Goal: Task Accomplishment & Management: Complete application form

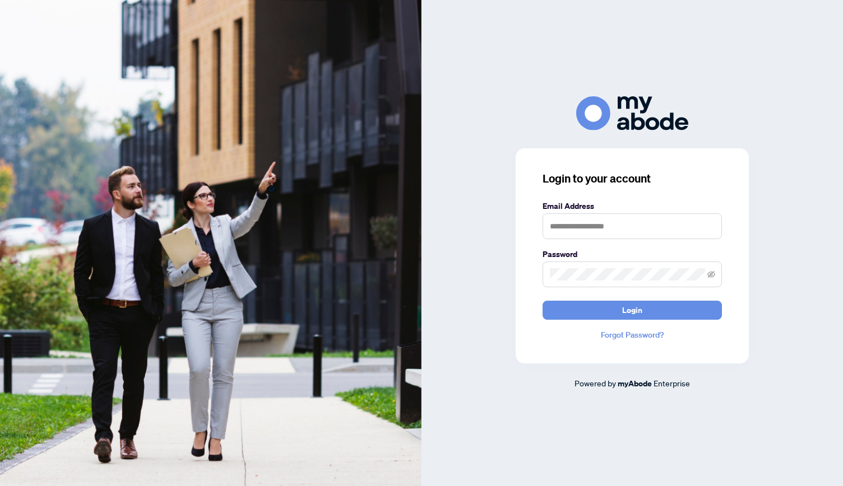
click at [586, 204] on div "Login to your account Email Address Password Login Forgot Password?" at bounding box center [631, 255] width 233 height 215
click at [586, 204] on label "Email Address" at bounding box center [631, 206] width 179 height 12
click at [574, 244] on form "Email Address Password Login" at bounding box center [631, 260] width 179 height 120
click at [590, 218] on input "text" at bounding box center [631, 226] width 179 height 26
type input "**********"
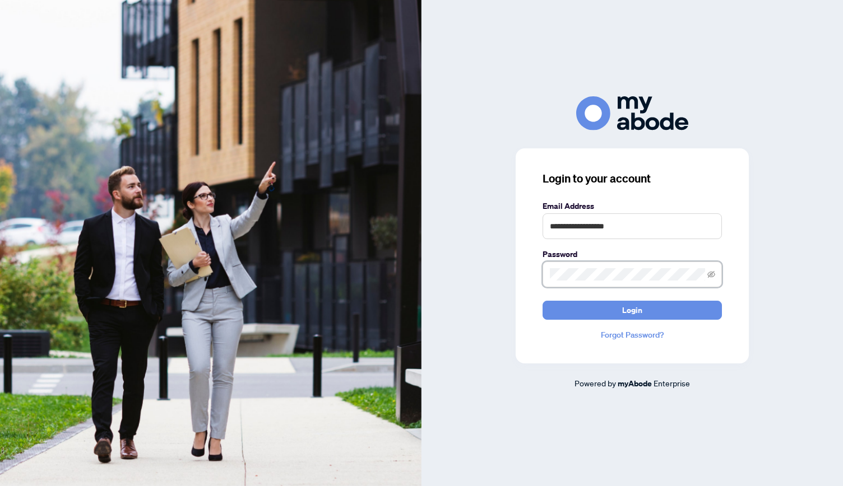
click at [542, 301] on button "Login" at bounding box center [631, 310] width 179 height 19
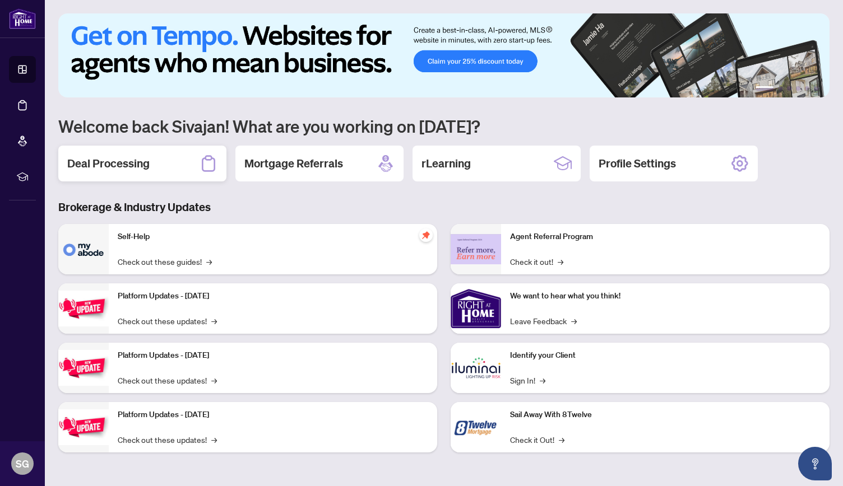
click at [120, 168] on h2 "Deal Processing" at bounding box center [108, 164] width 82 height 16
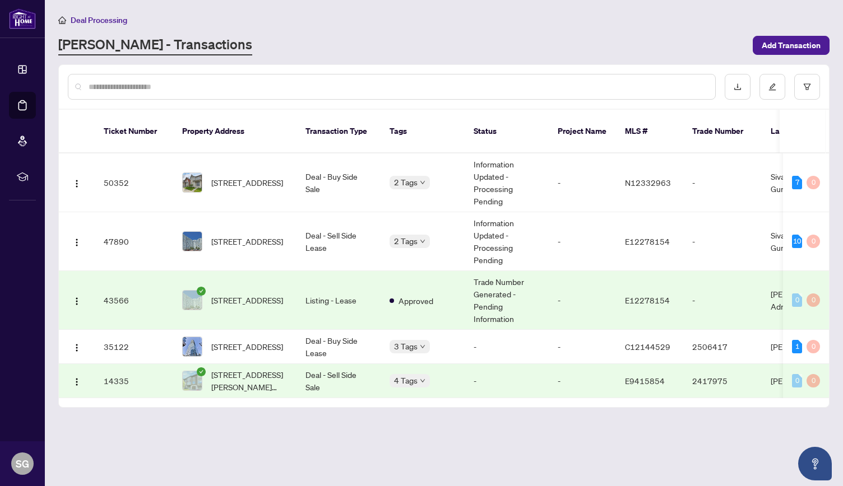
click at [162, 182] on td "50352" at bounding box center [134, 183] width 78 height 59
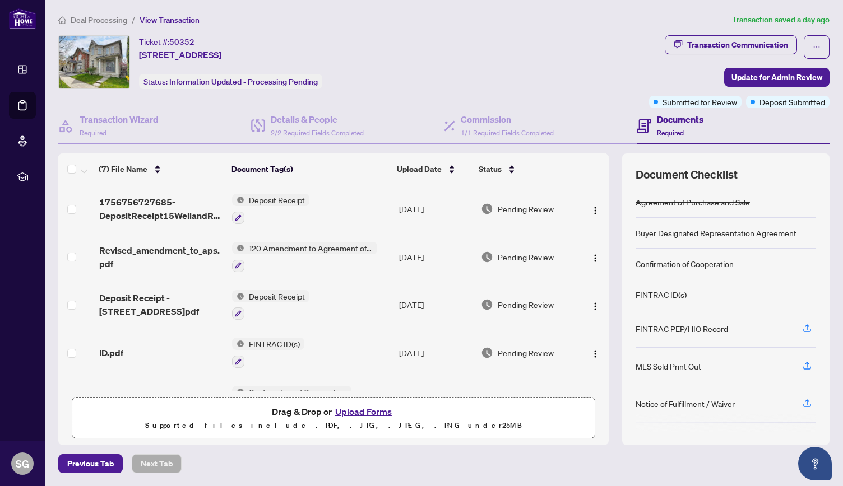
click at [761, 395] on div "Notice of Fulfillment / Waiver" at bounding box center [725, 404] width 180 height 38
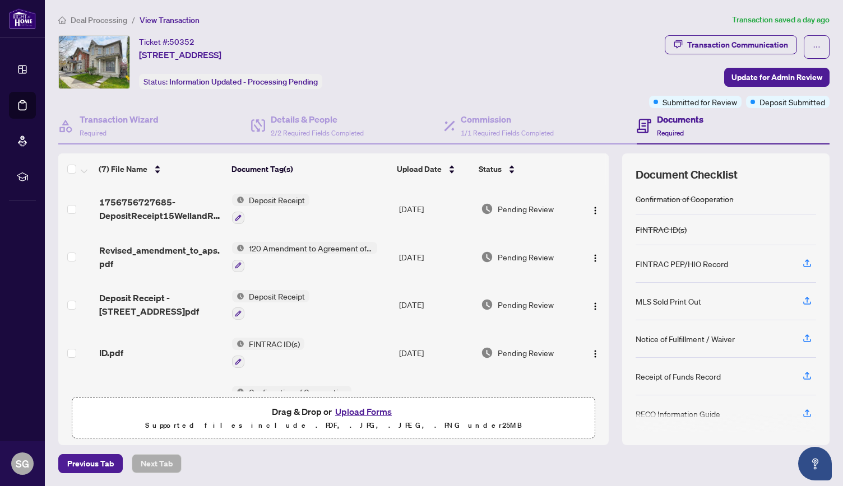
click at [590, 218] on td at bounding box center [593, 209] width 29 height 48
click at [809, 296] on icon "button" at bounding box center [807, 301] width 10 height 10
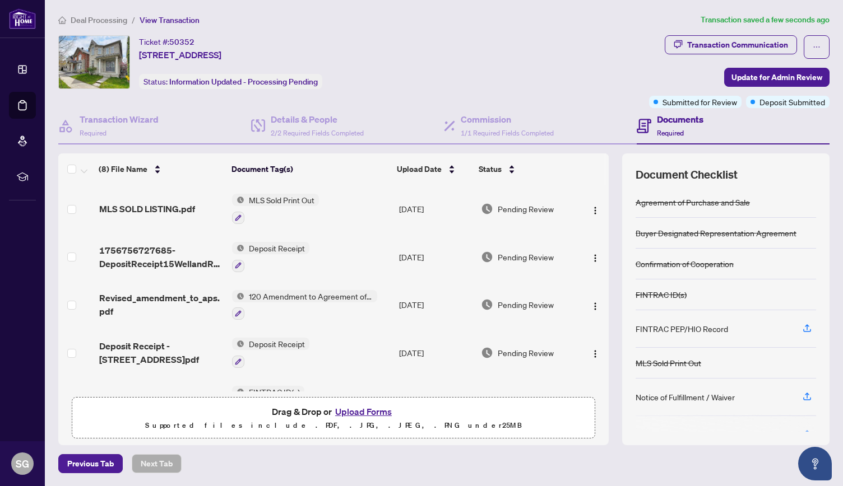
click at [173, 205] on span "MLS SOLD LISTING.pdf" at bounding box center [147, 208] width 96 height 13
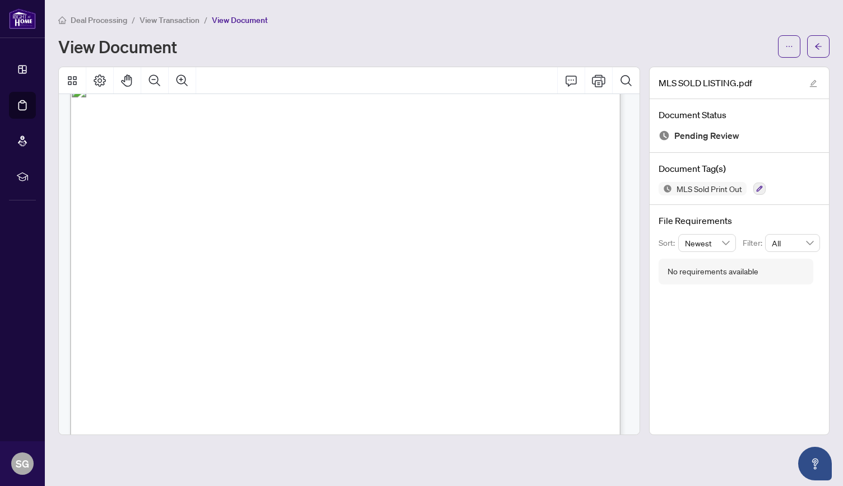
scroll to position [7, 0]
click at [167, 17] on span "View Transaction" at bounding box center [169, 20] width 60 height 10
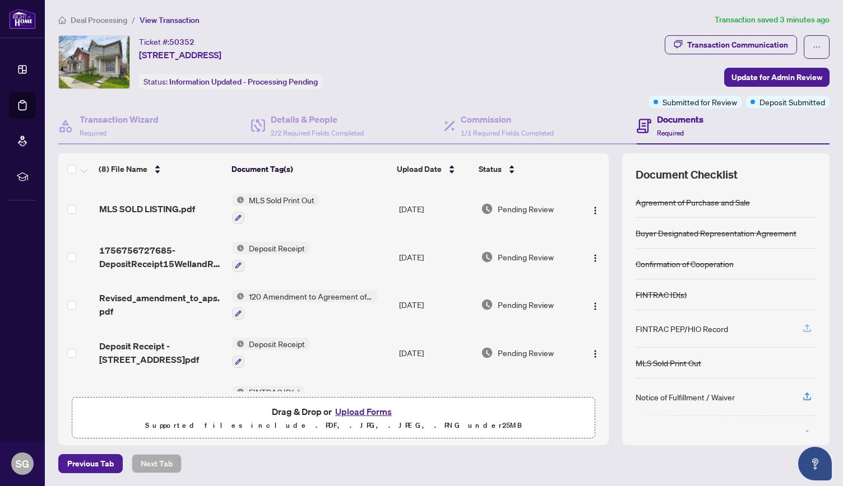
click at [807, 327] on icon "button" at bounding box center [807, 327] width 4 height 6
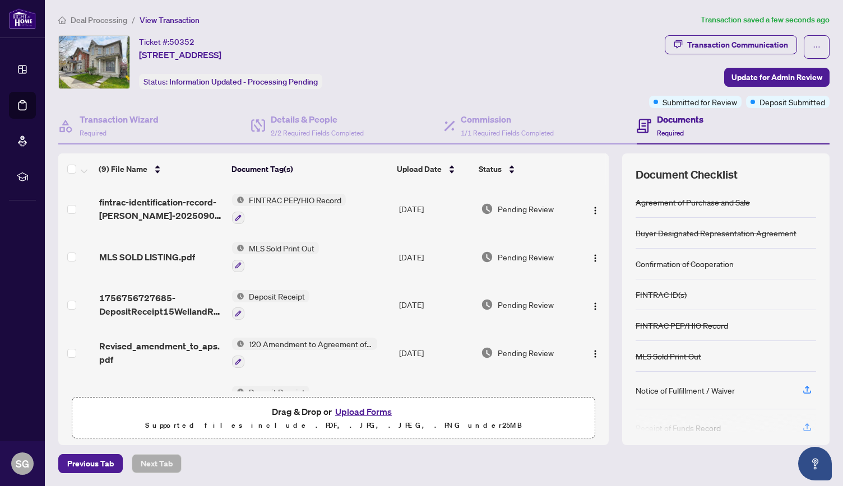
click at [353, 408] on button "Upload Forms" at bounding box center [363, 411] width 63 height 15
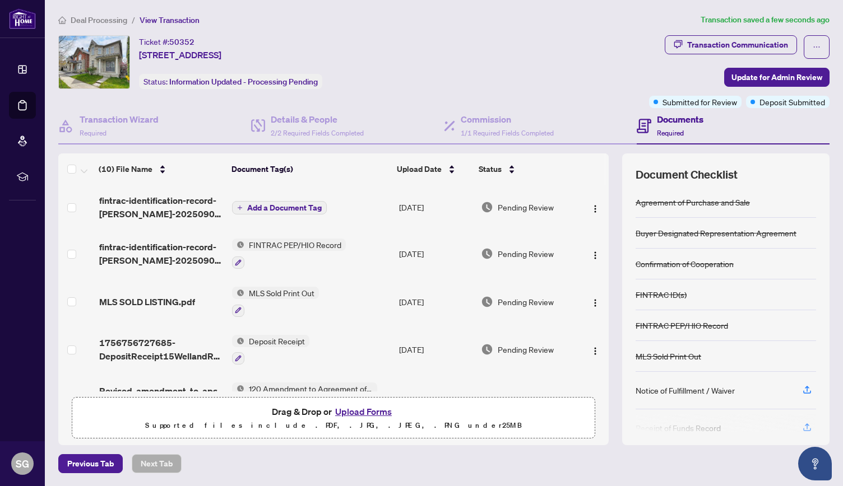
click at [282, 211] on button "Add a Document Tag" at bounding box center [279, 207] width 95 height 13
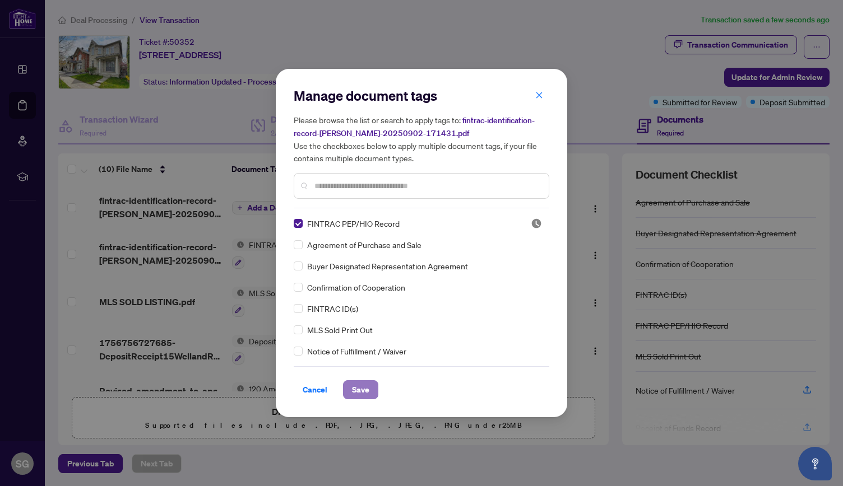
click at [352, 388] on span "Save" at bounding box center [360, 390] width 17 height 18
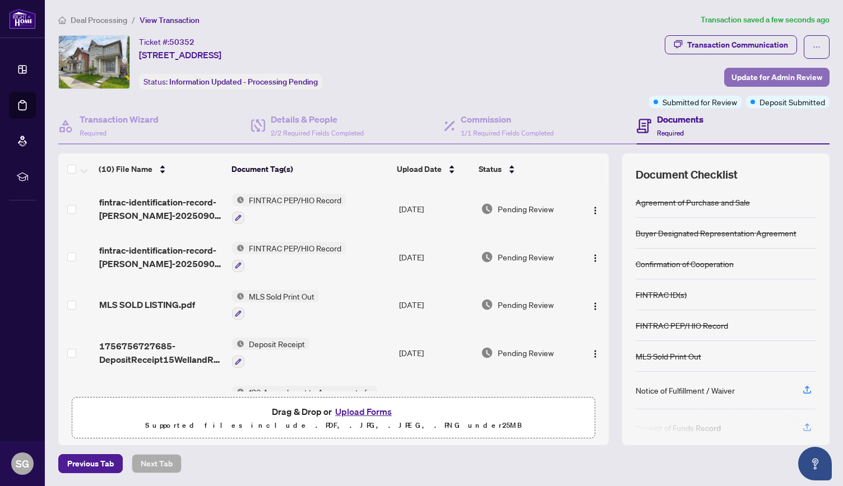
click at [766, 71] on span "Update for Admin Review" at bounding box center [776, 77] width 91 height 18
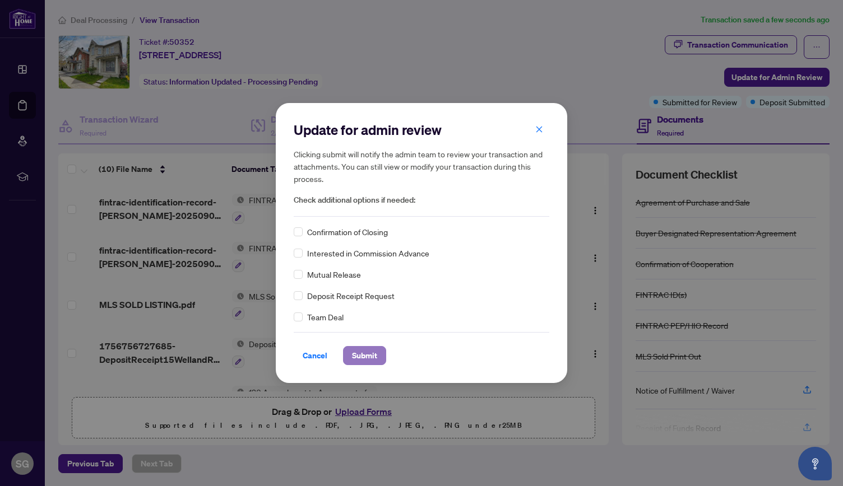
click at [369, 355] on span "Submit" at bounding box center [364, 356] width 25 height 18
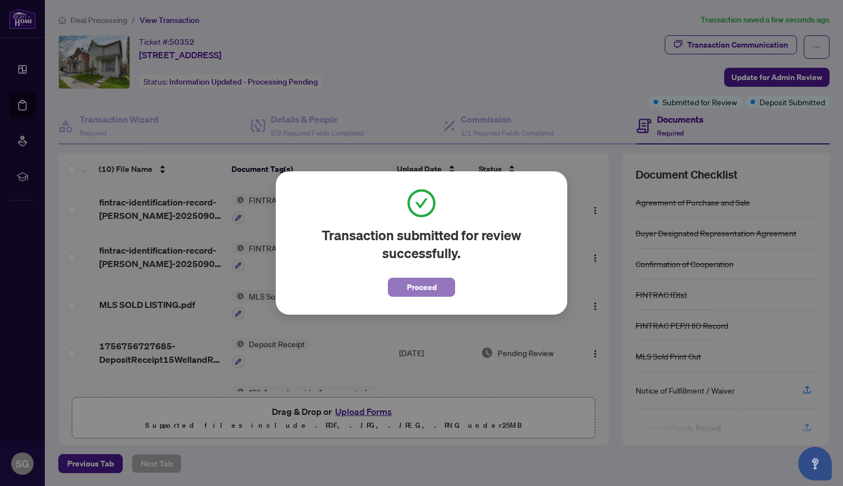
click at [418, 295] on span "Proceed" at bounding box center [422, 287] width 30 height 18
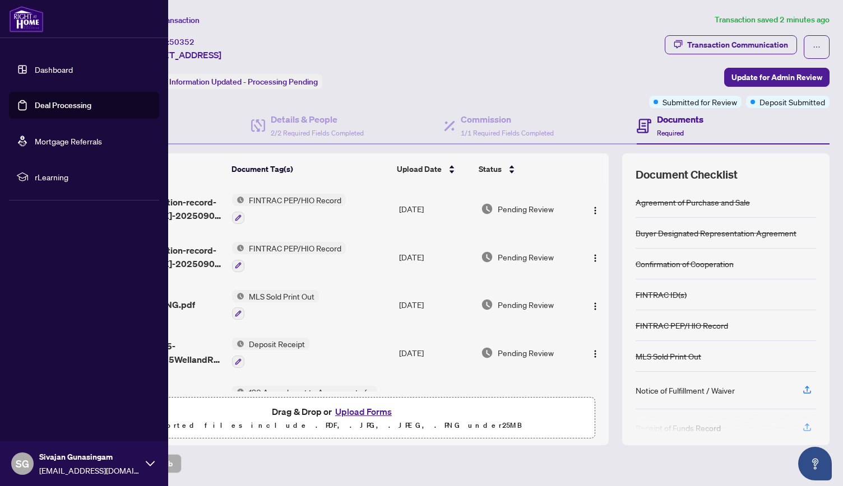
click at [147, 457] on div "SG Sivajan Gunasingam sivajan89@gmail.com" at bounding box center [84, 463] width 168 height 45
click at [77, 395] on button "Logout" at bounding box center [84, 397] width 150 height 19
